Goal: Register for event/course

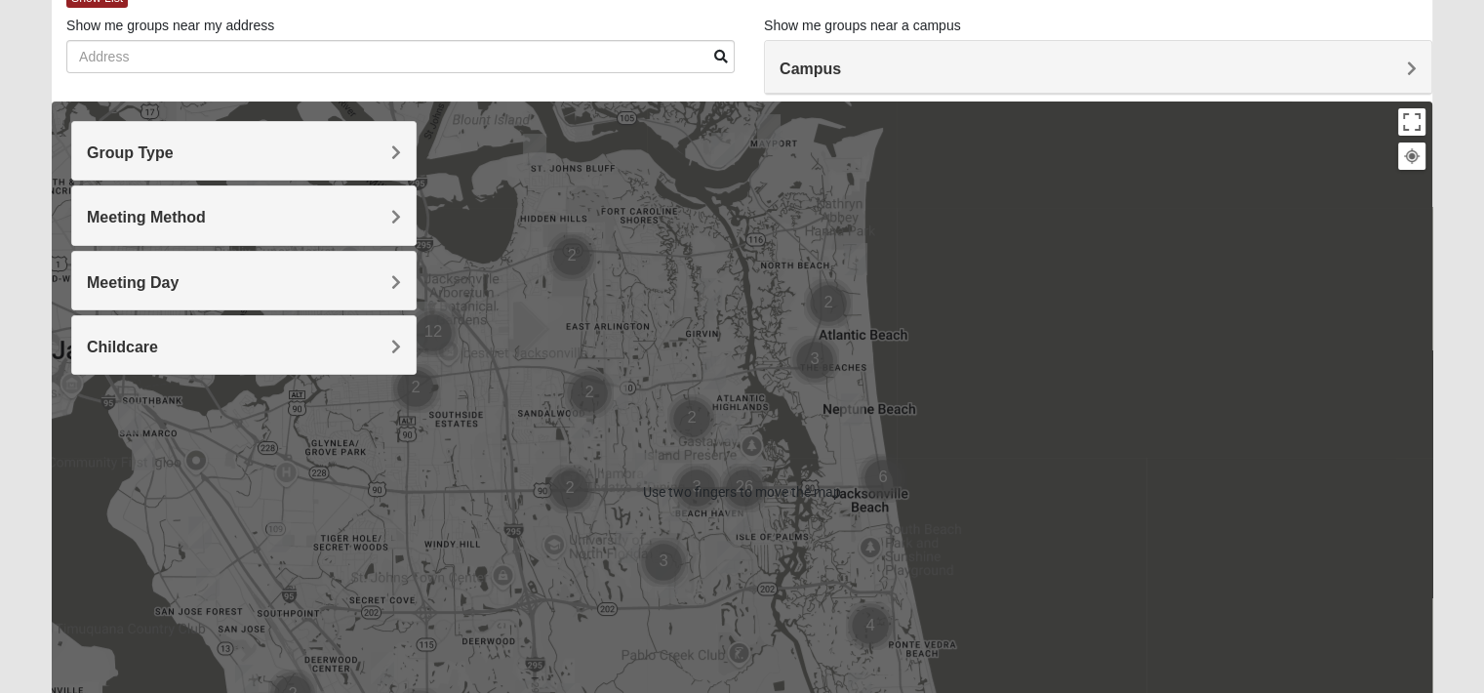
scroll to position [117, 0]
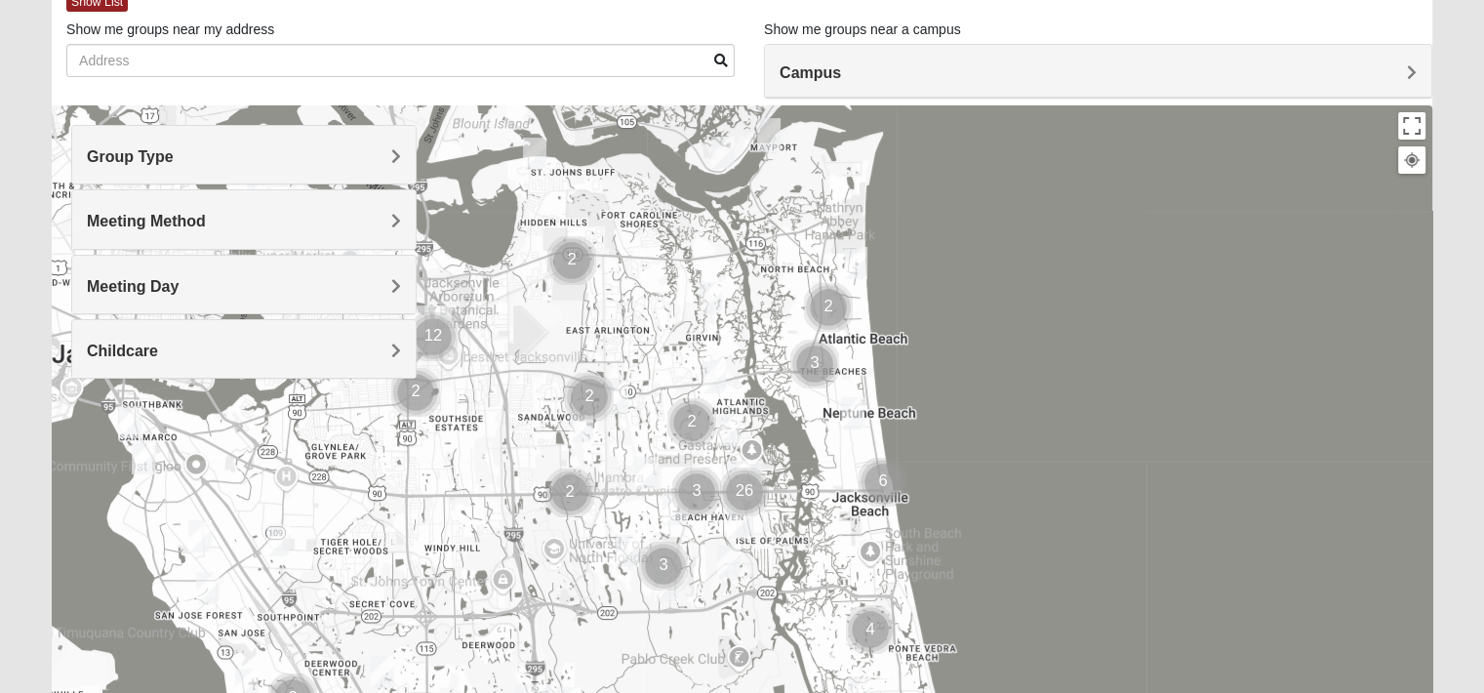
click at [250, 165] on h4 "Group Type" at bounding box center [244, 156] width 314 height 19
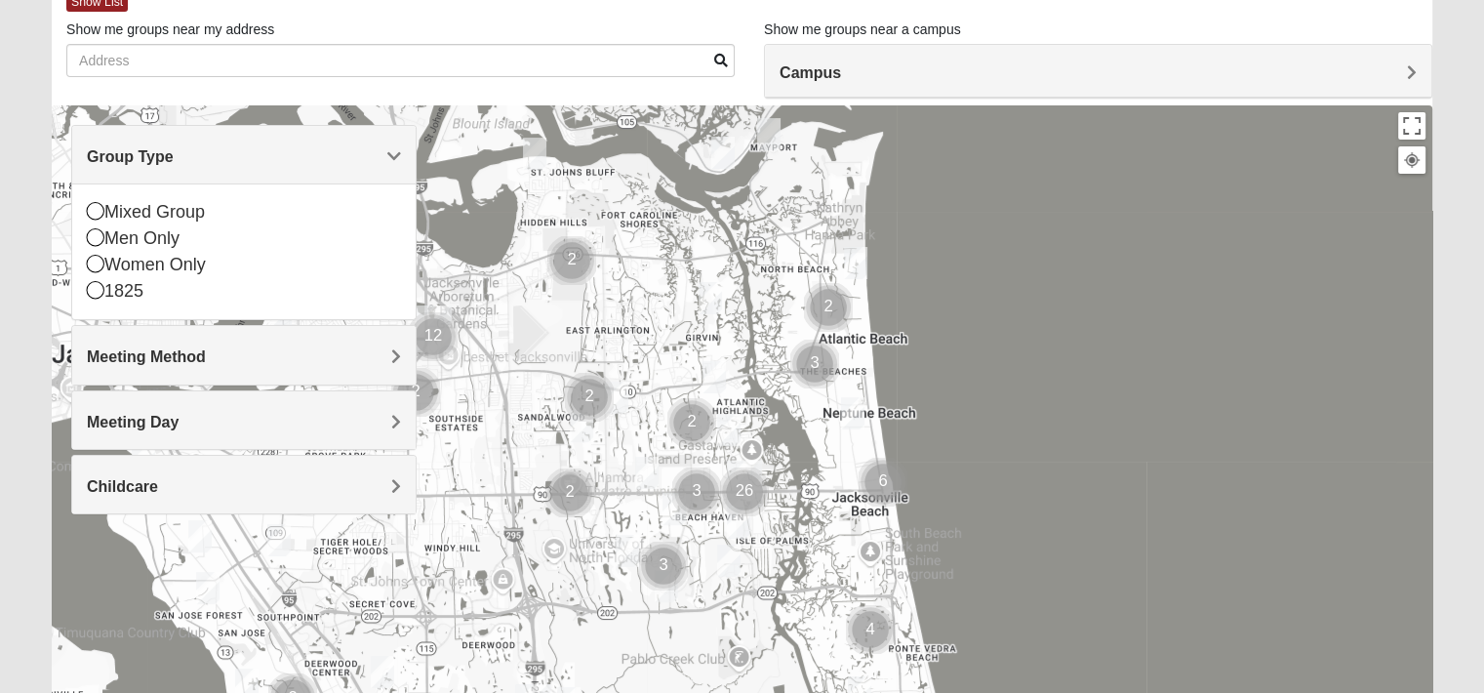
click at [102, 241] on icon at bounding box center [96, 237] width 18 height 18
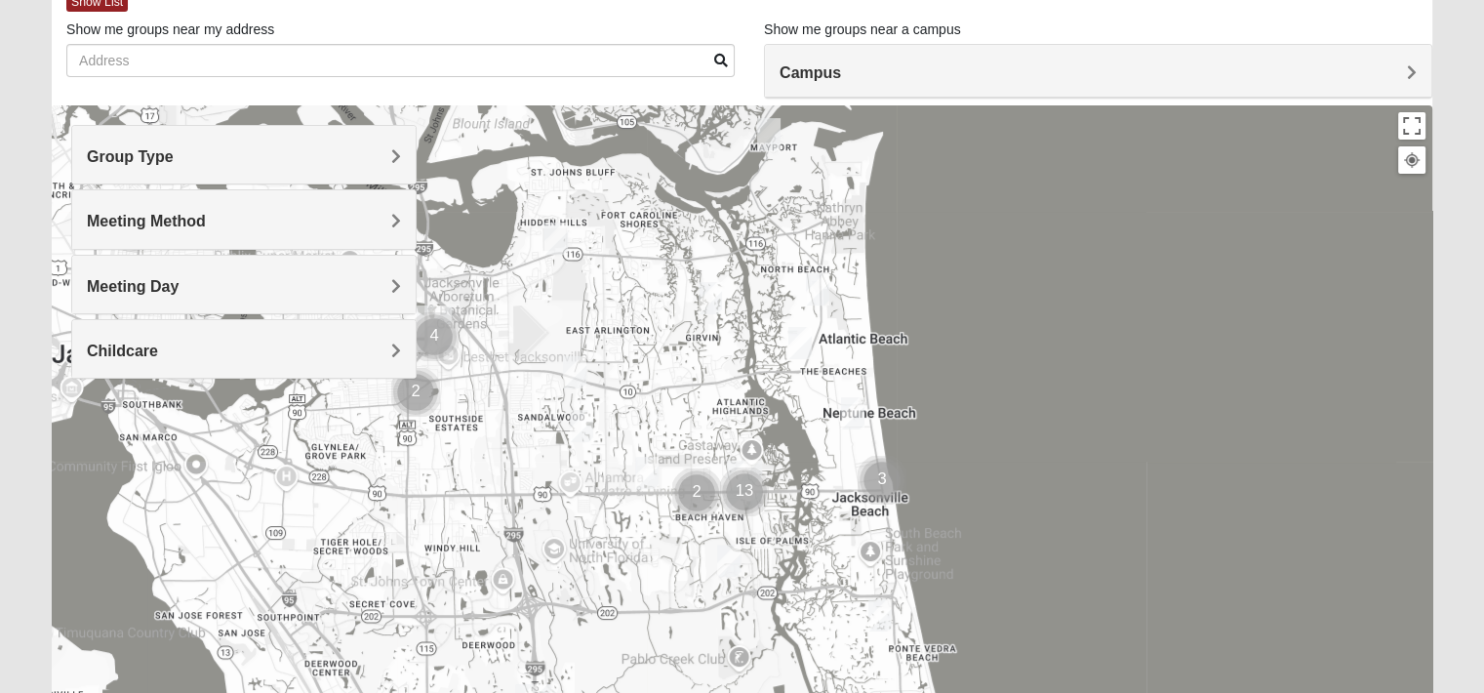
click at [148, 216] on span "Meeting Method" at bounding box center [146, 221] width 119 height 17
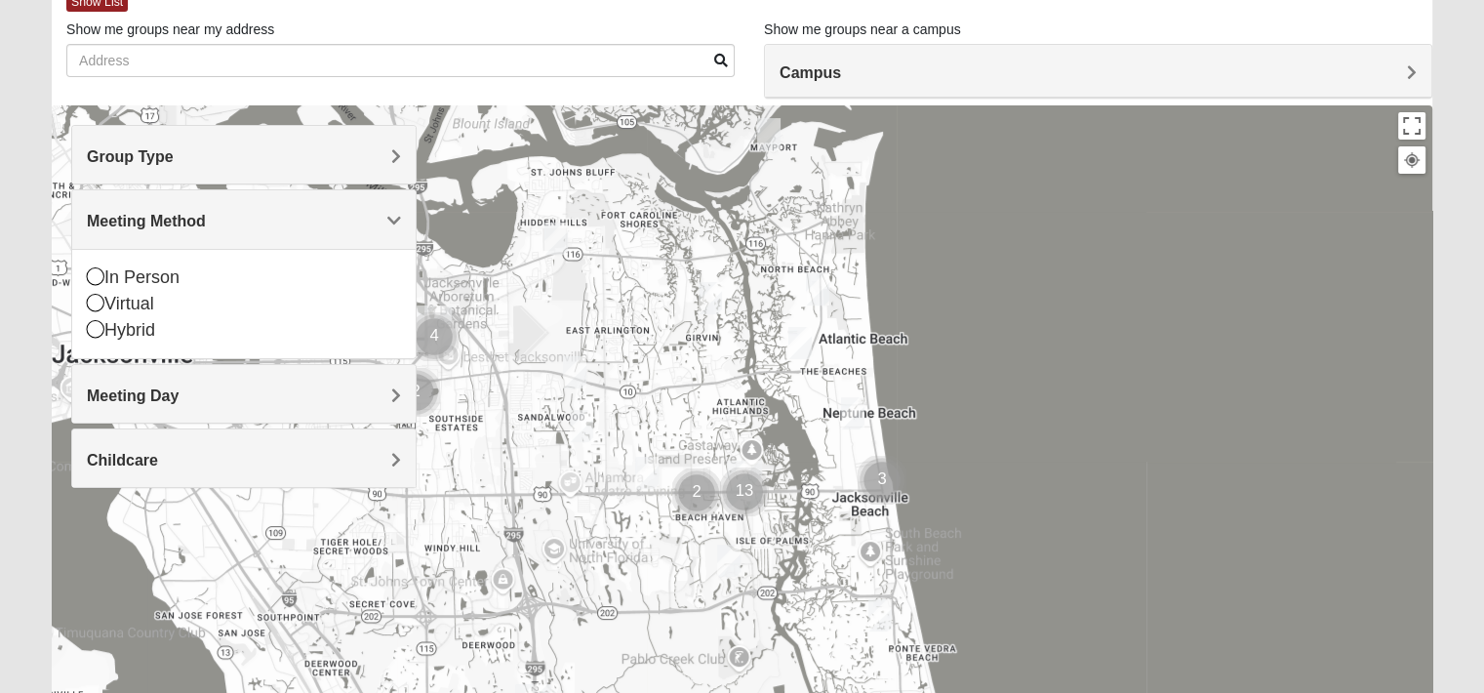
click at [92, 278] on icon at bounding box center [96, 276] width 18 height 18
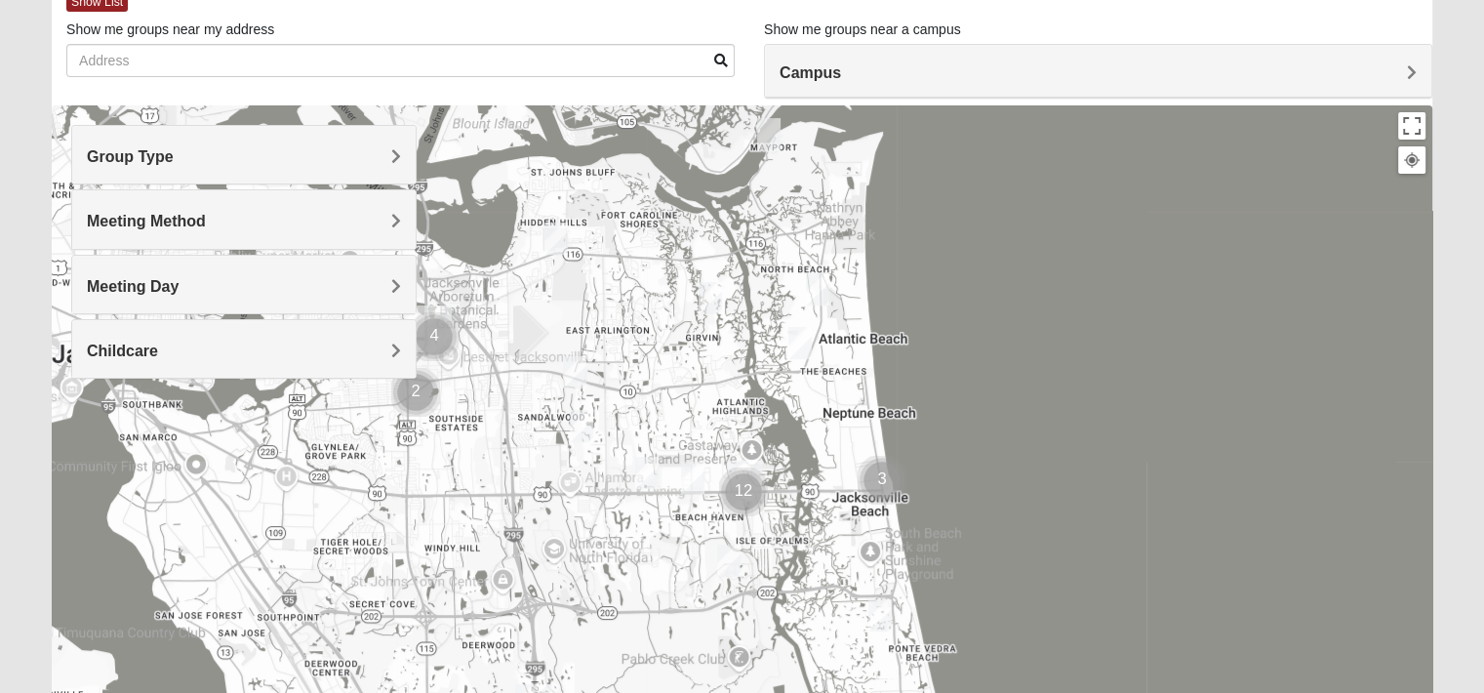
click at [92, 278] on span "Meeting Day" at bounding box center [133, 286] width 92 height 17
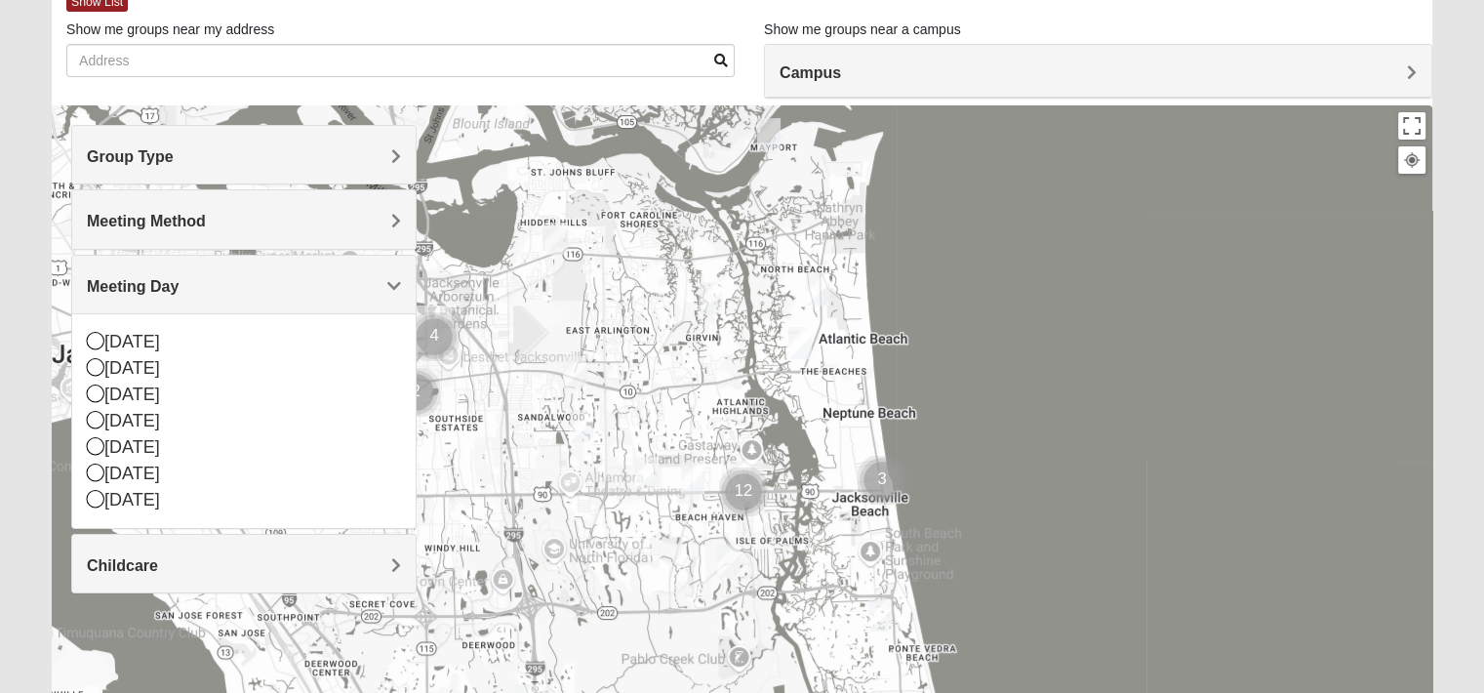
click at [100, 469] on icon at bounding box center [96, 472] width 18 height 18
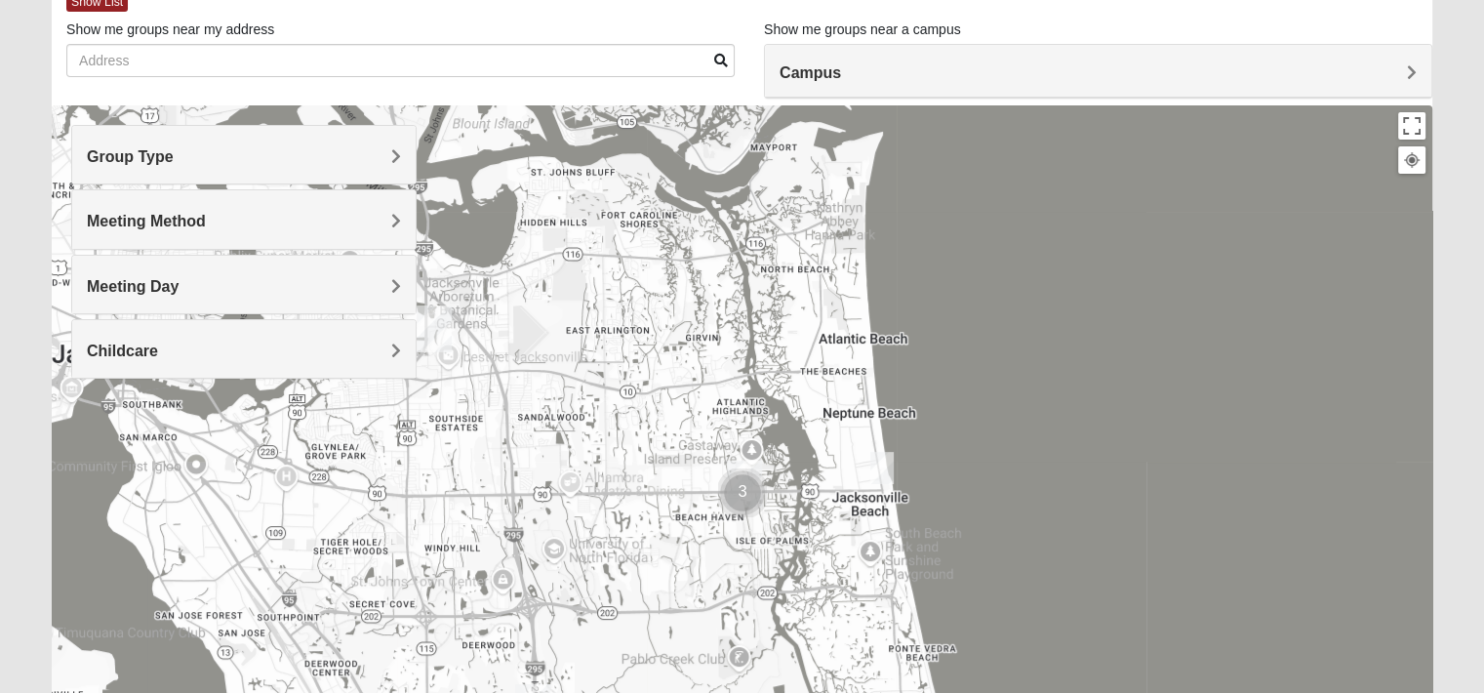
click at [882, 467] on img "Mens McLauchlan 32250" at bounding box center [881, 468] width 39 height 48
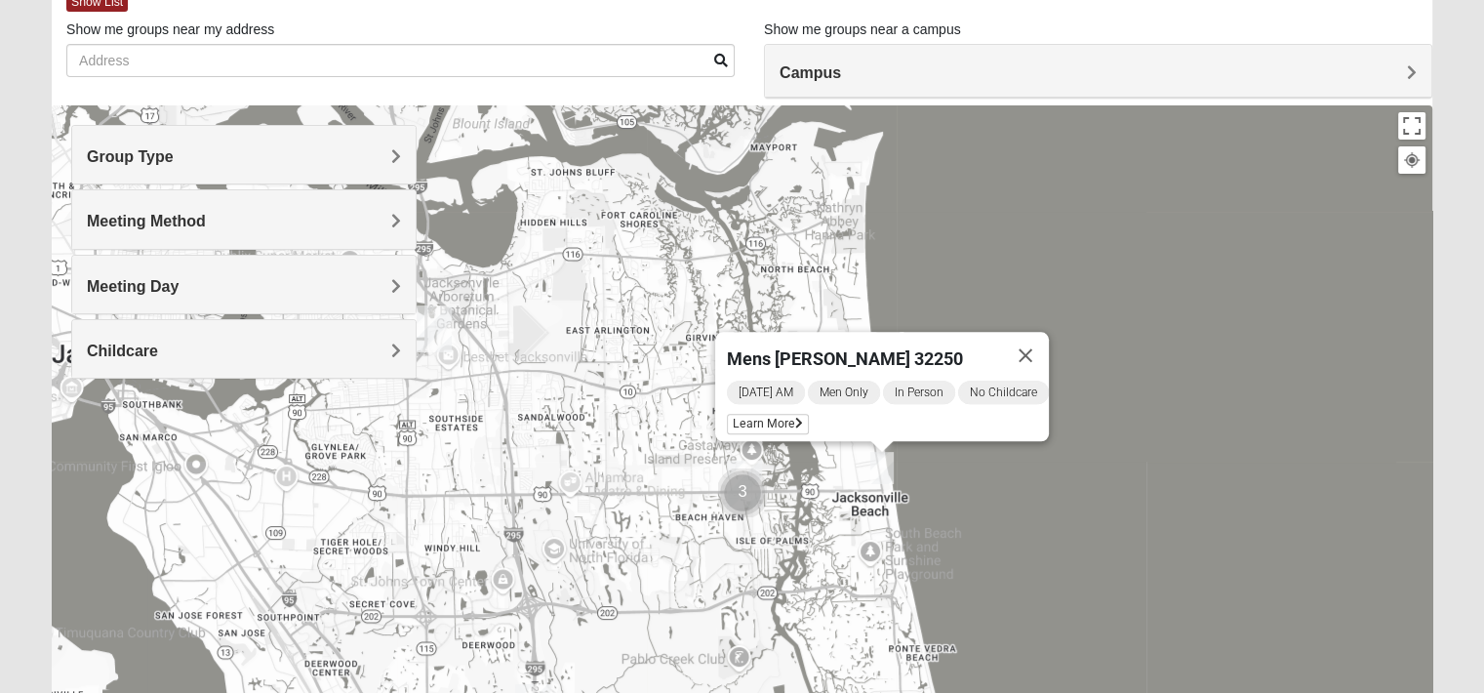
click at [769, 415] on span "Learn More" at bounding box center [768, 424] width 82 height 20
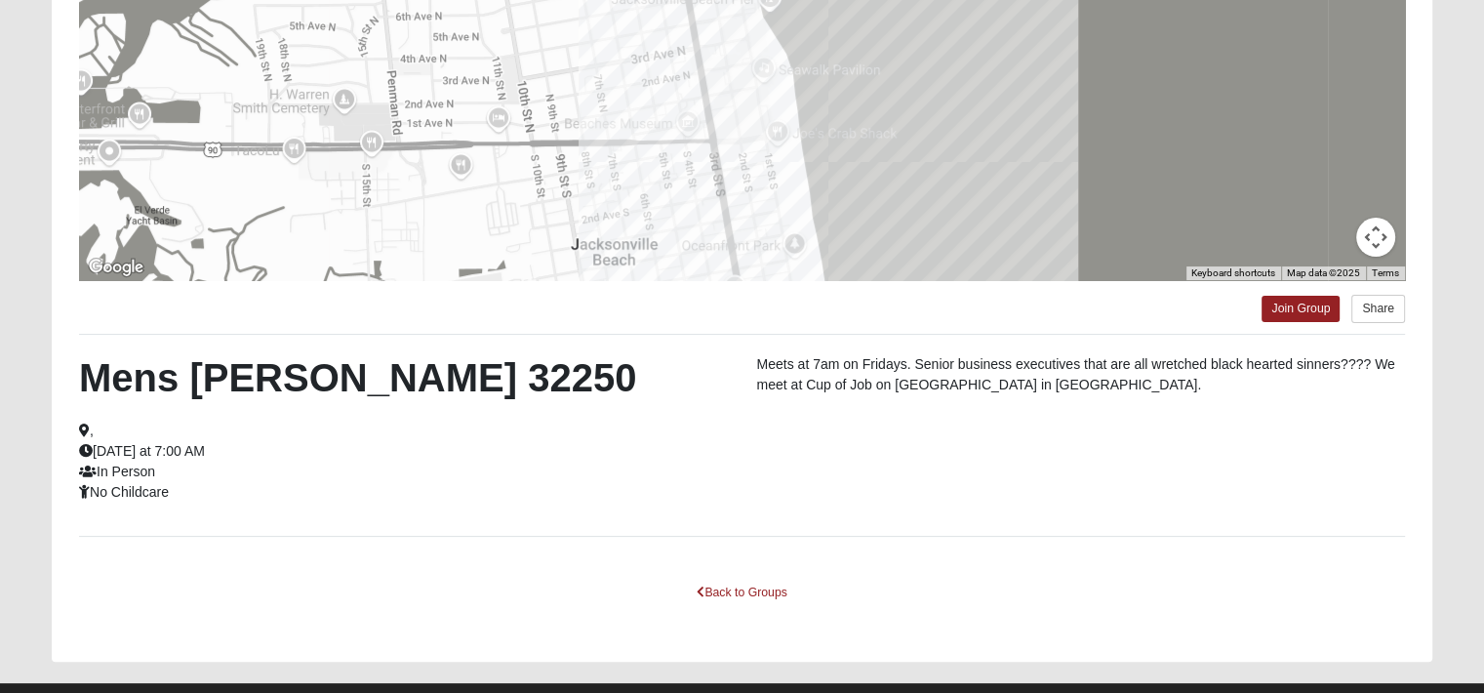
scroll to position [363, 0]
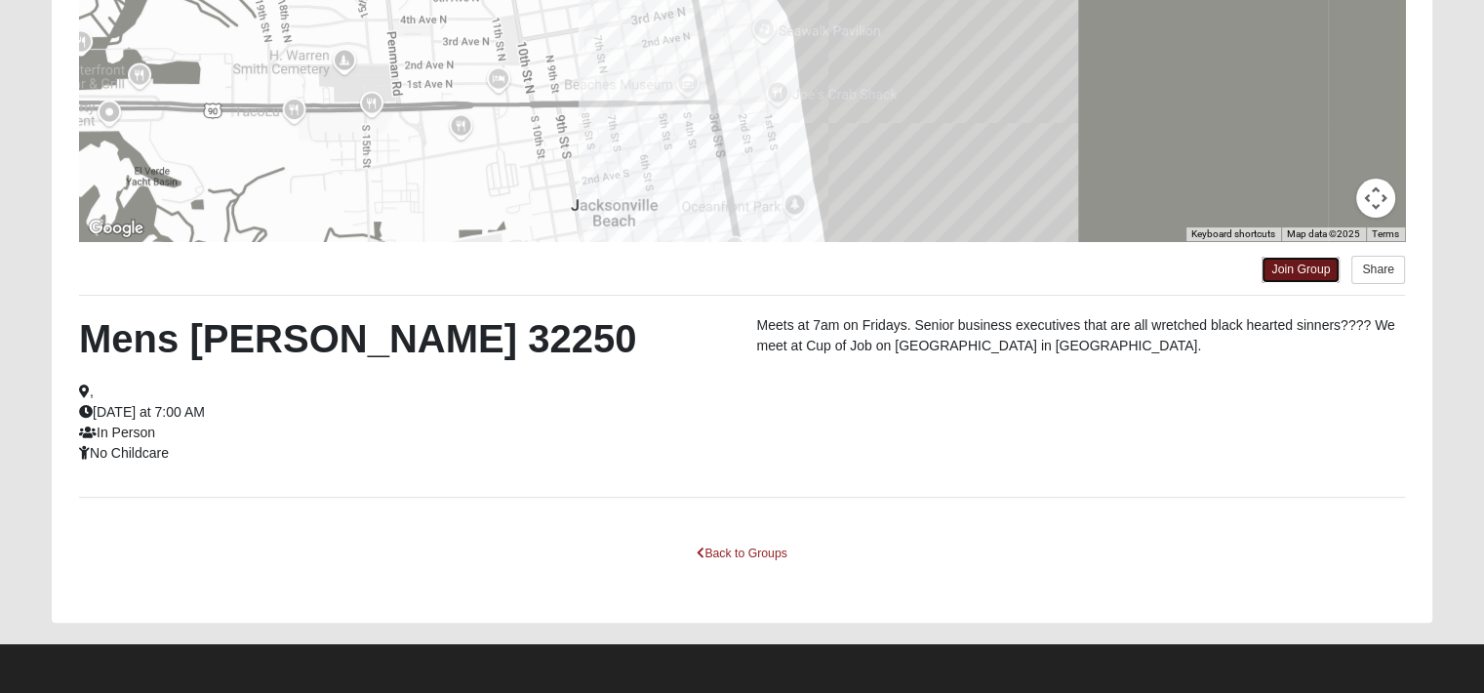
click at [1271, 277] on link "Join Group" at bounding box center [1300, 270] width 78 height 26
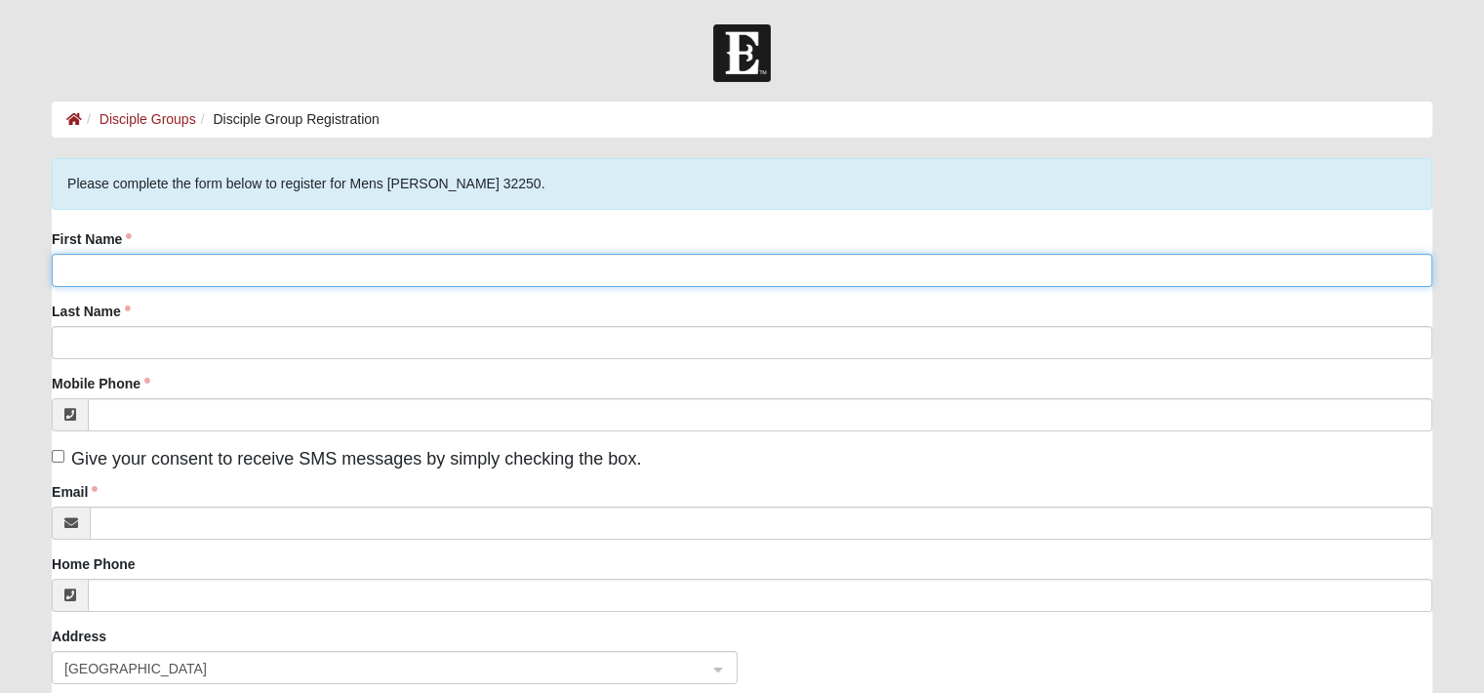
click at [269, 260] on input "First Name" at bounding box center [742, 270] width 1380 height 33
type input "Adam"
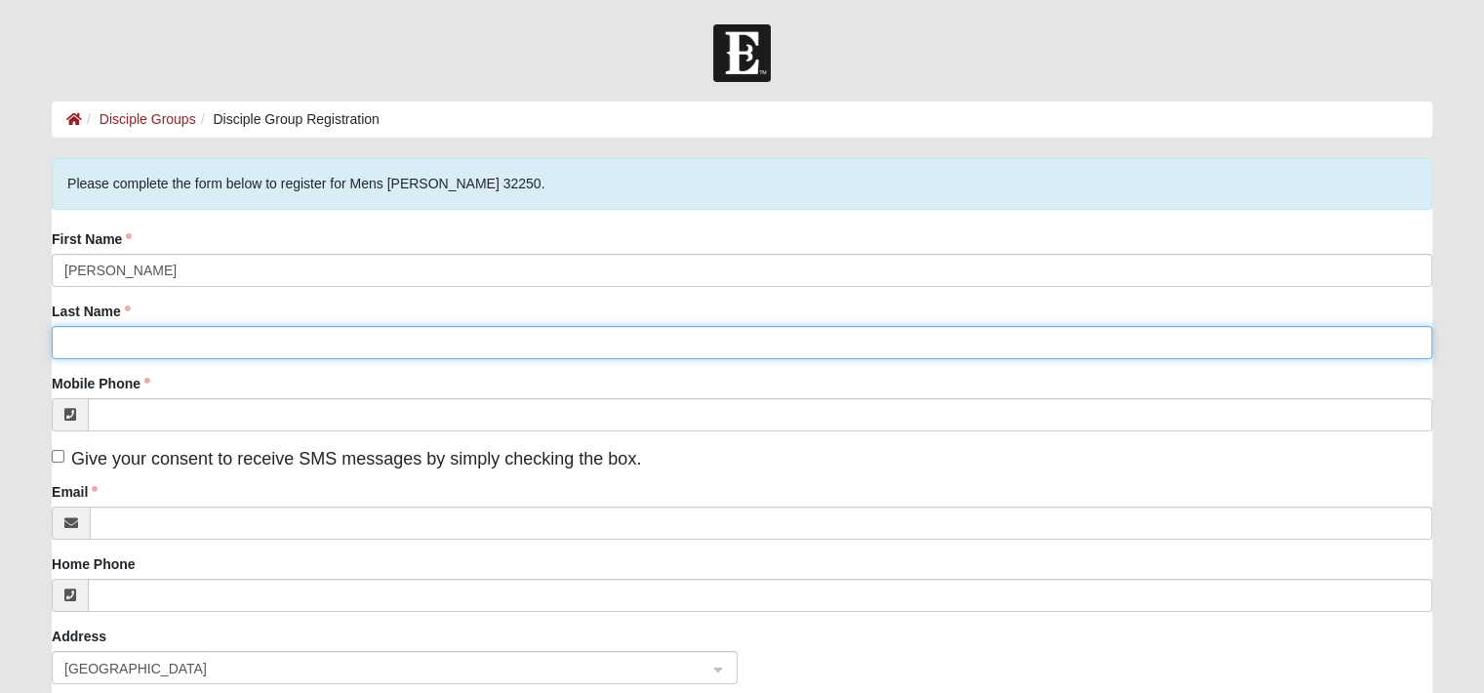
click at [185, 347] on input "Last Name" at bounding box center [742, 342] width 1380 height 33
type input "Schwartz"
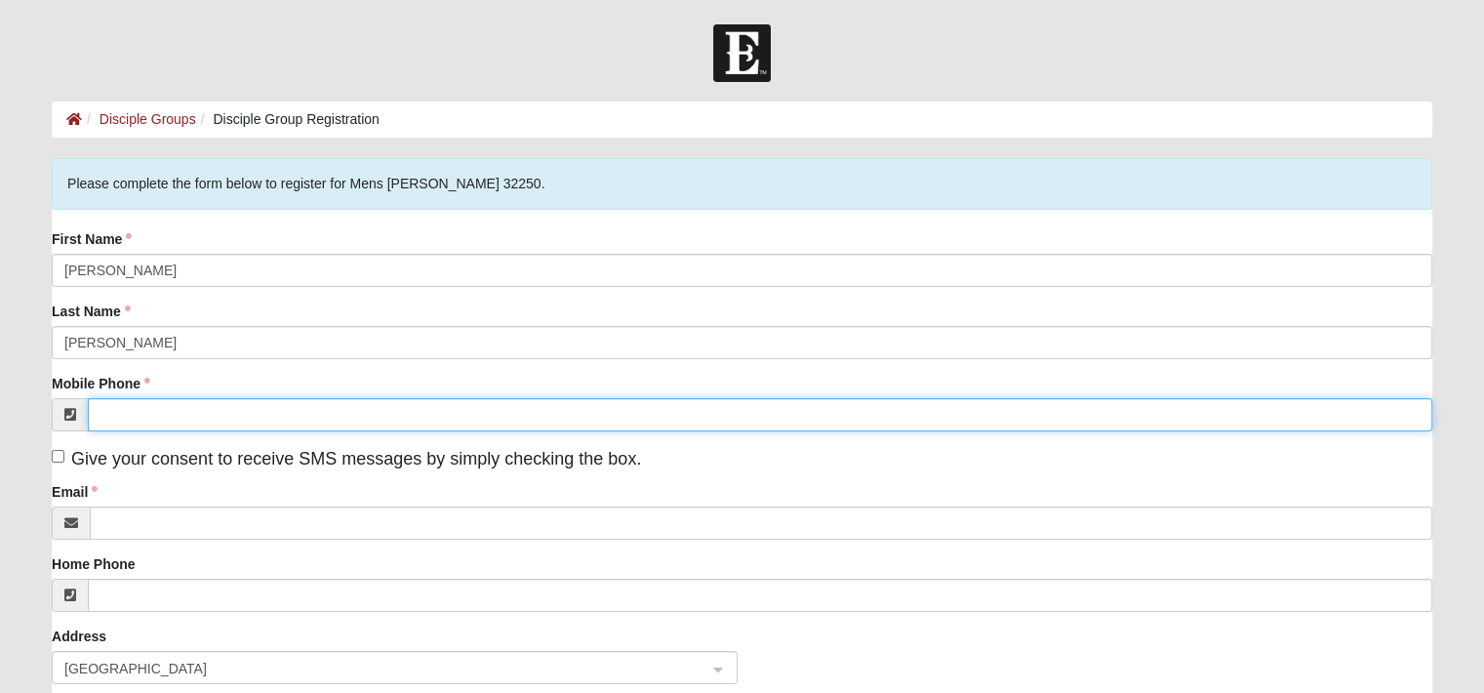
click at [143, 407] on input "Mobile Phone" at bounding box center [760, 414] width 1344 height 33
type input "(980) 433-7021"
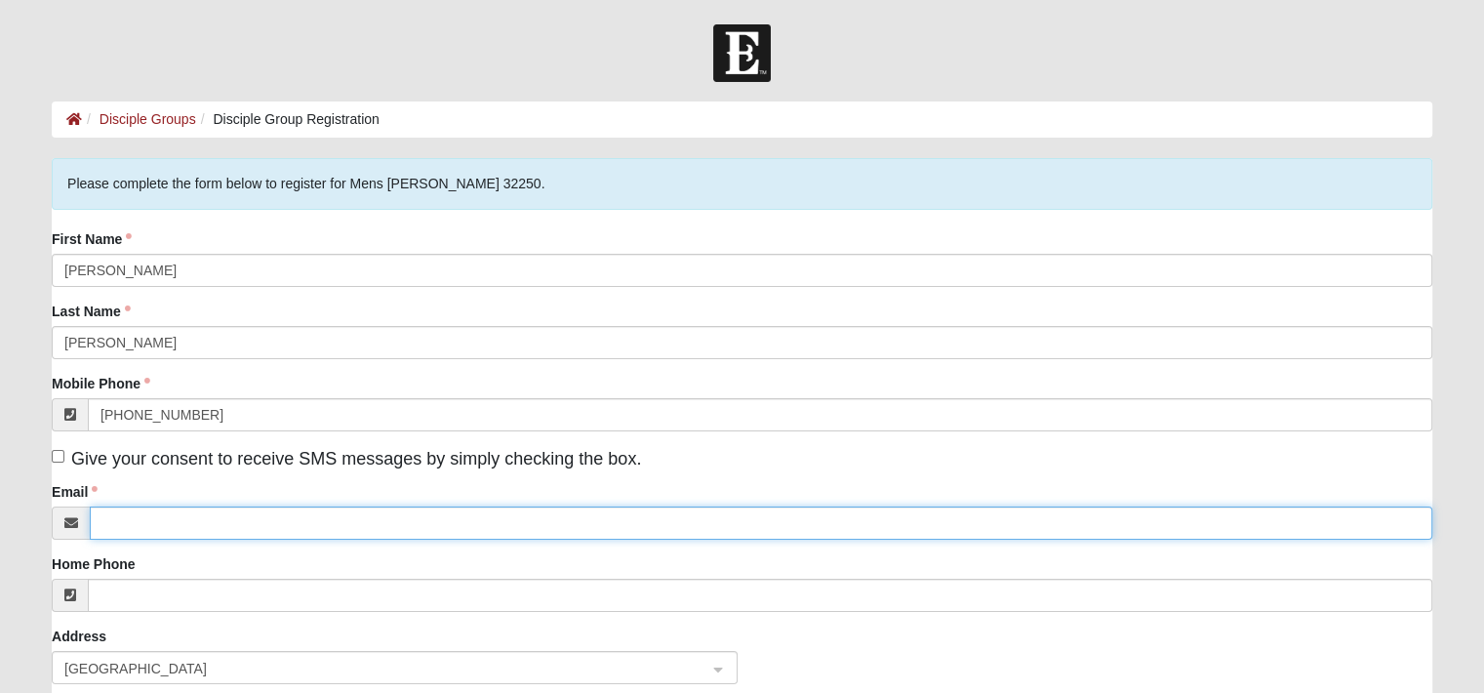
click at [133, 528] on input "Email" at bounding box center [761, 522] width 1342 height 33
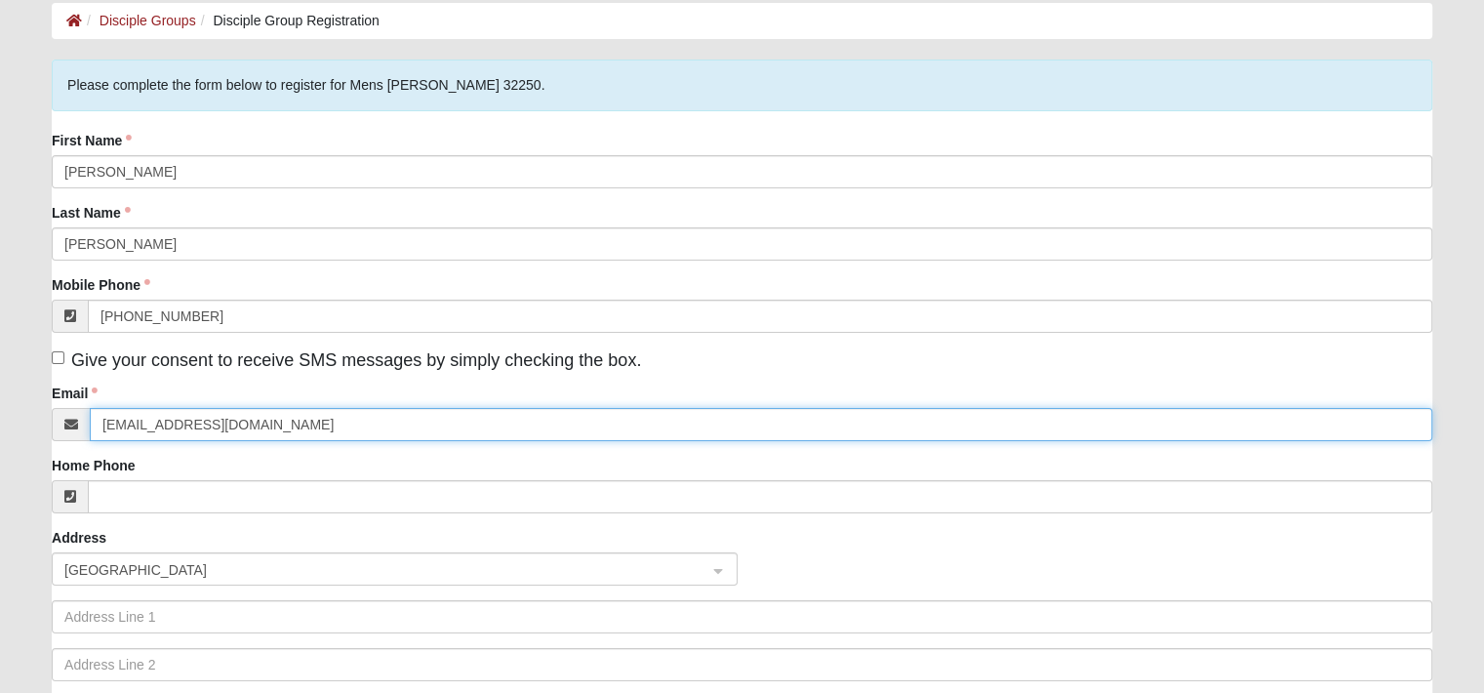
scroll to position [98, 0]
type input "ajschwartz07@gmail.com"
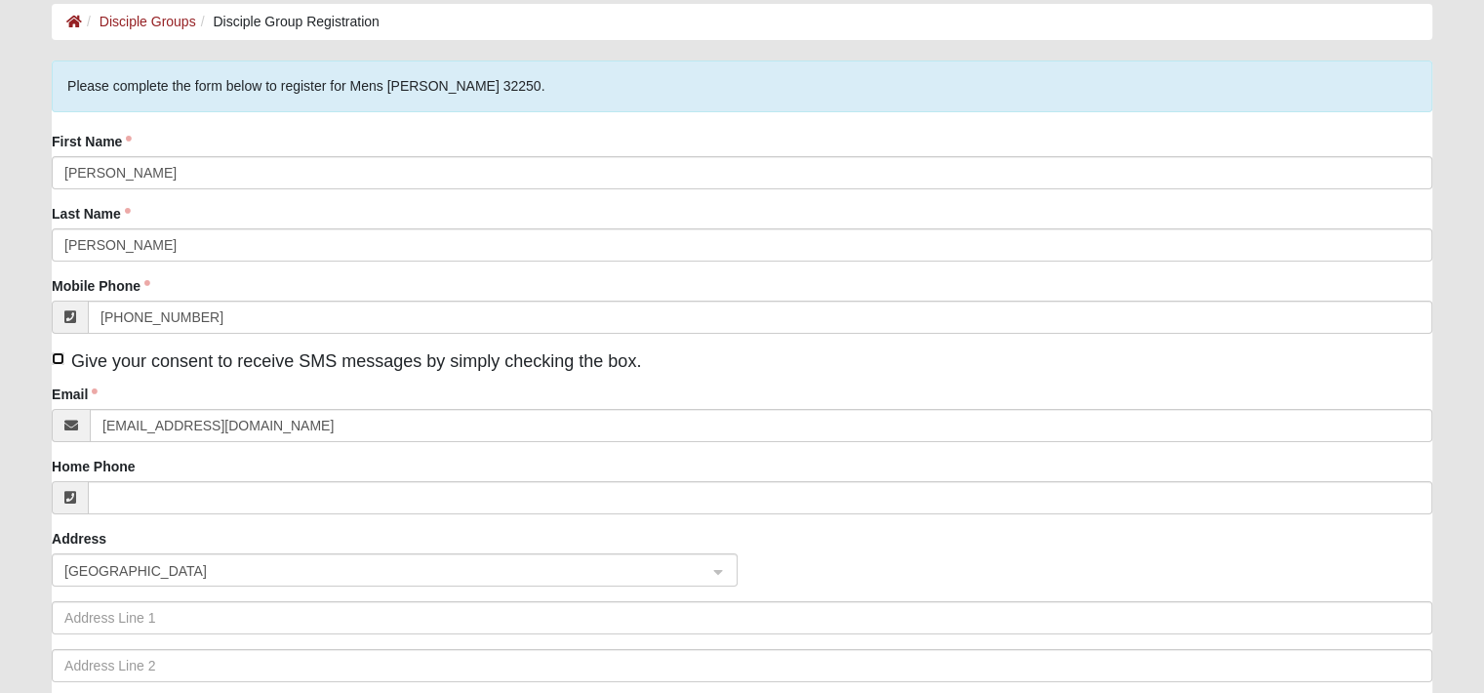
click at [56, 354] on input "Give your consent to receive SMS messages by simply checking the box." at bounding box center [58, 358] width 13 height 13
checkbox input "true"
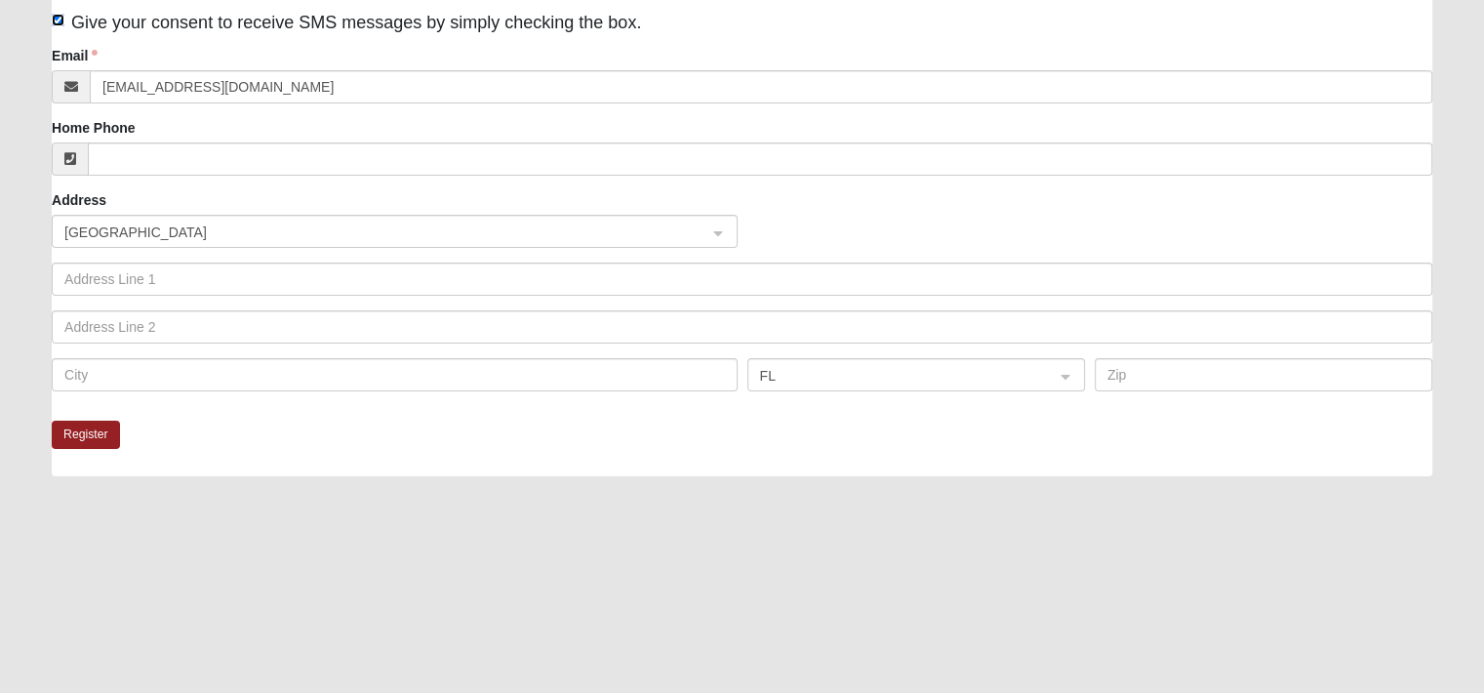
scroll to position [486, 0]
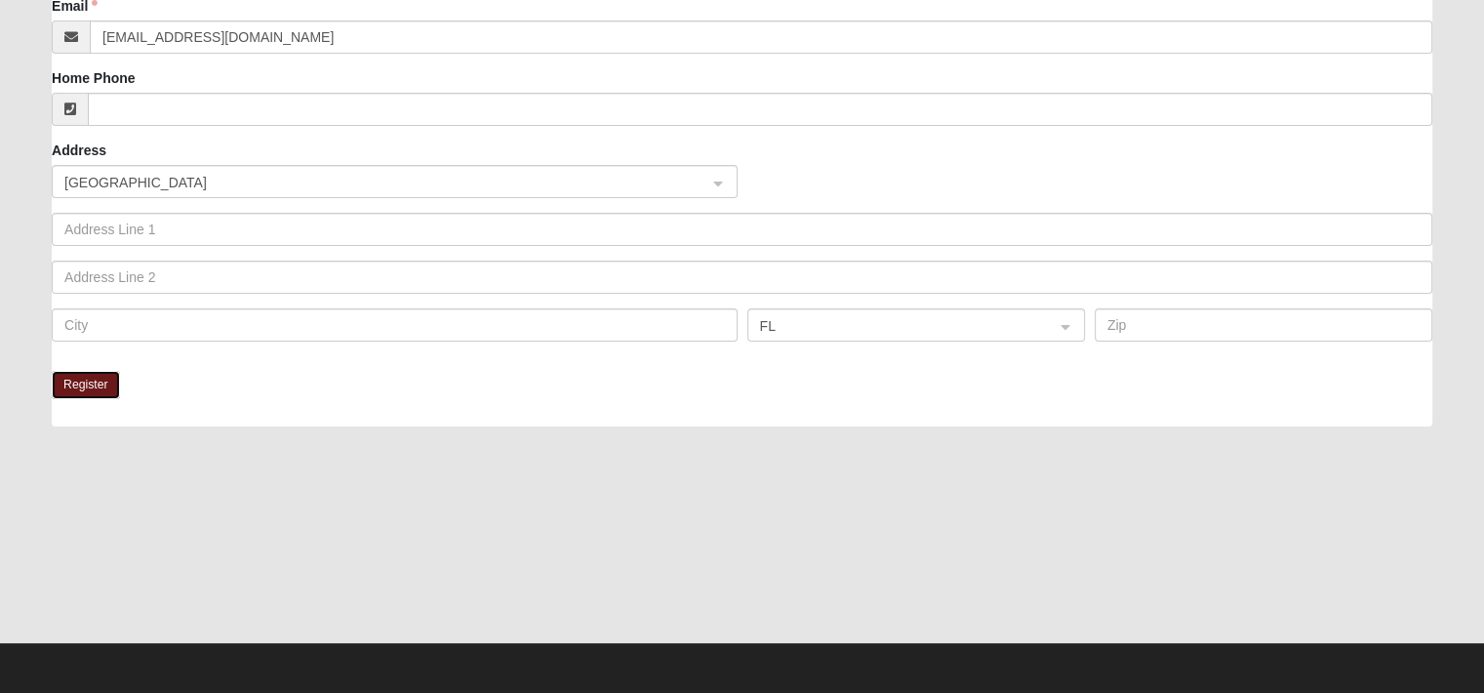
click at [98, 384] on button "Register" at bounding box center [86, 385] width 68 height 28
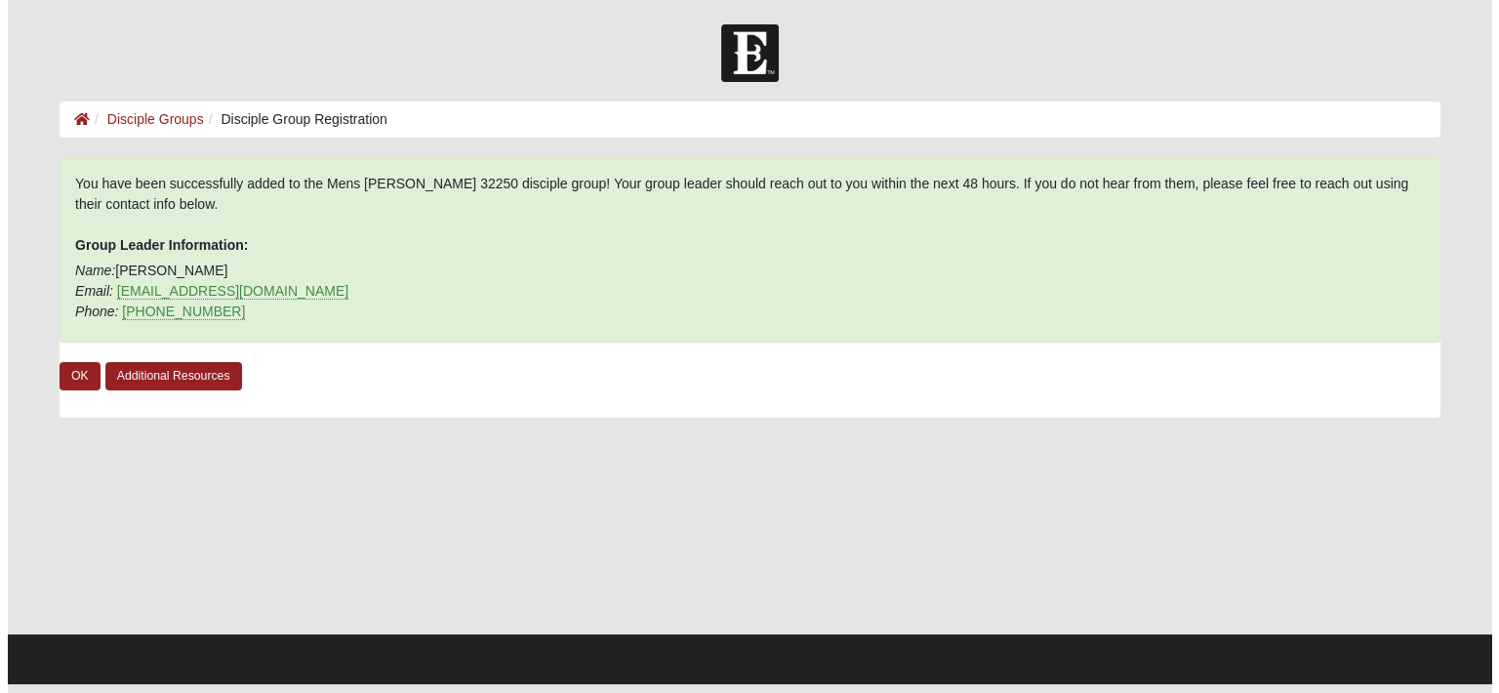
scroll to position [0, 0]
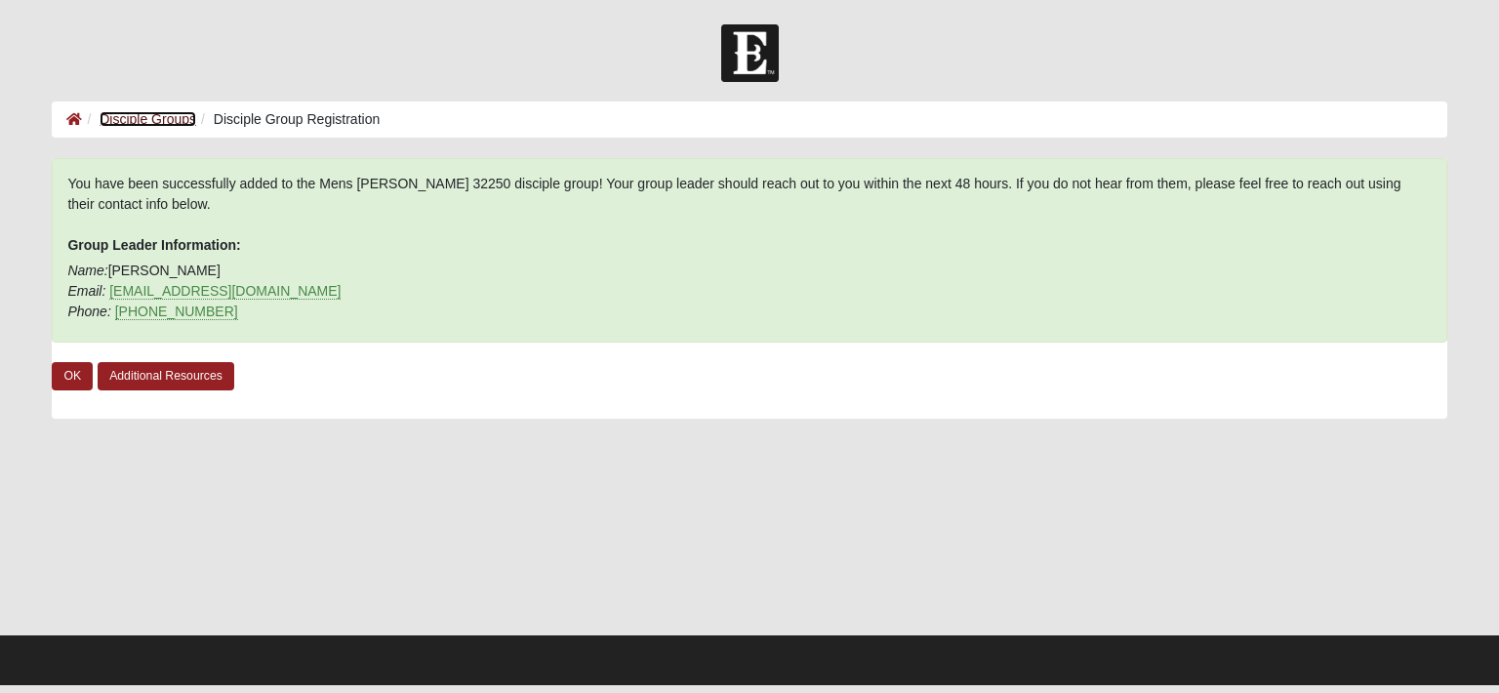
click at [155, 123] on link "Disciple Groups" at bounding box center [148, 119] width 97 height 16
